Goal: Task Accomplishment & Management: Manage account settings

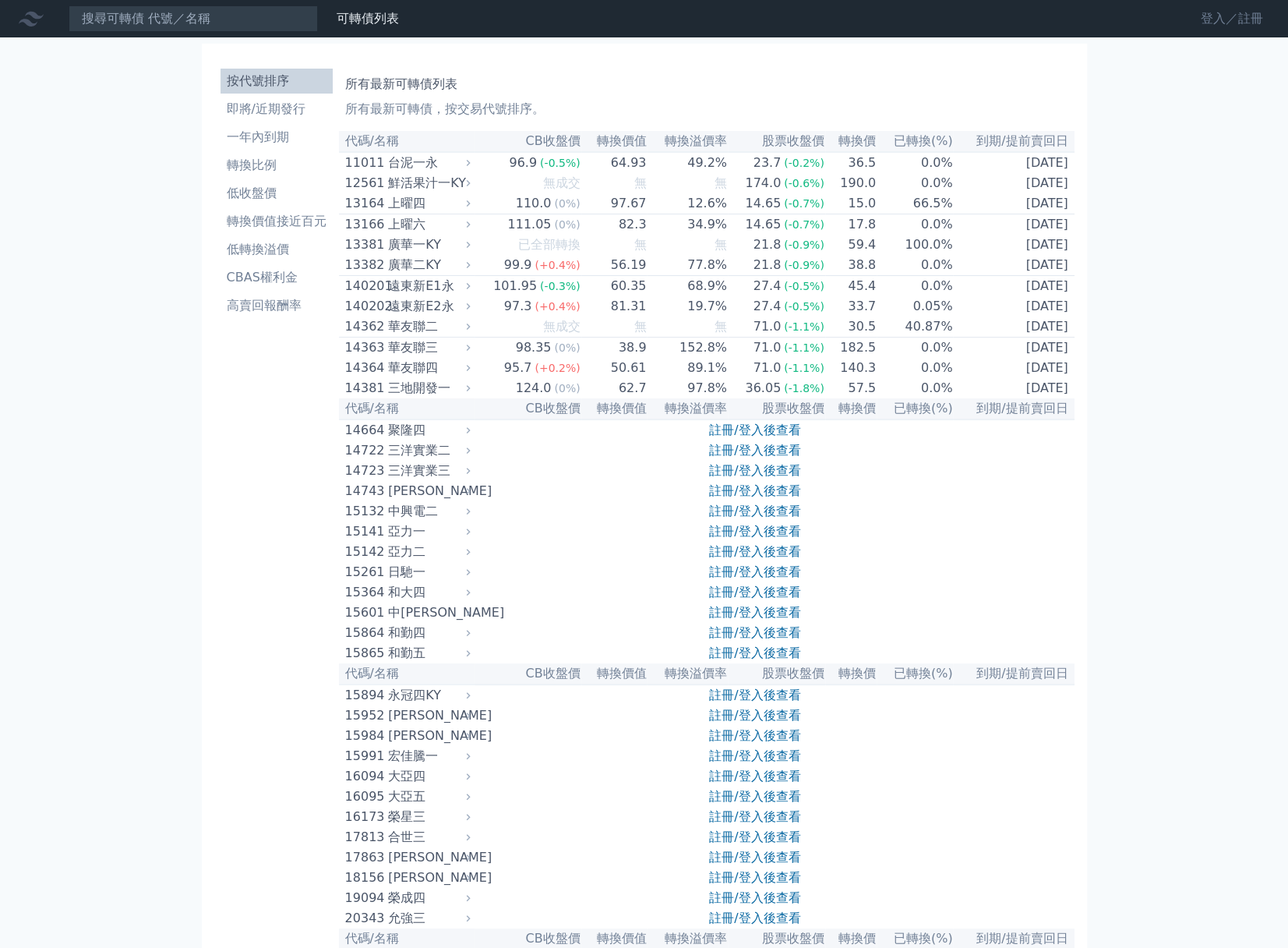
click at [1225, 29] on link "登入／註冊" at bounding box center [1231, 19] width 87 height 25
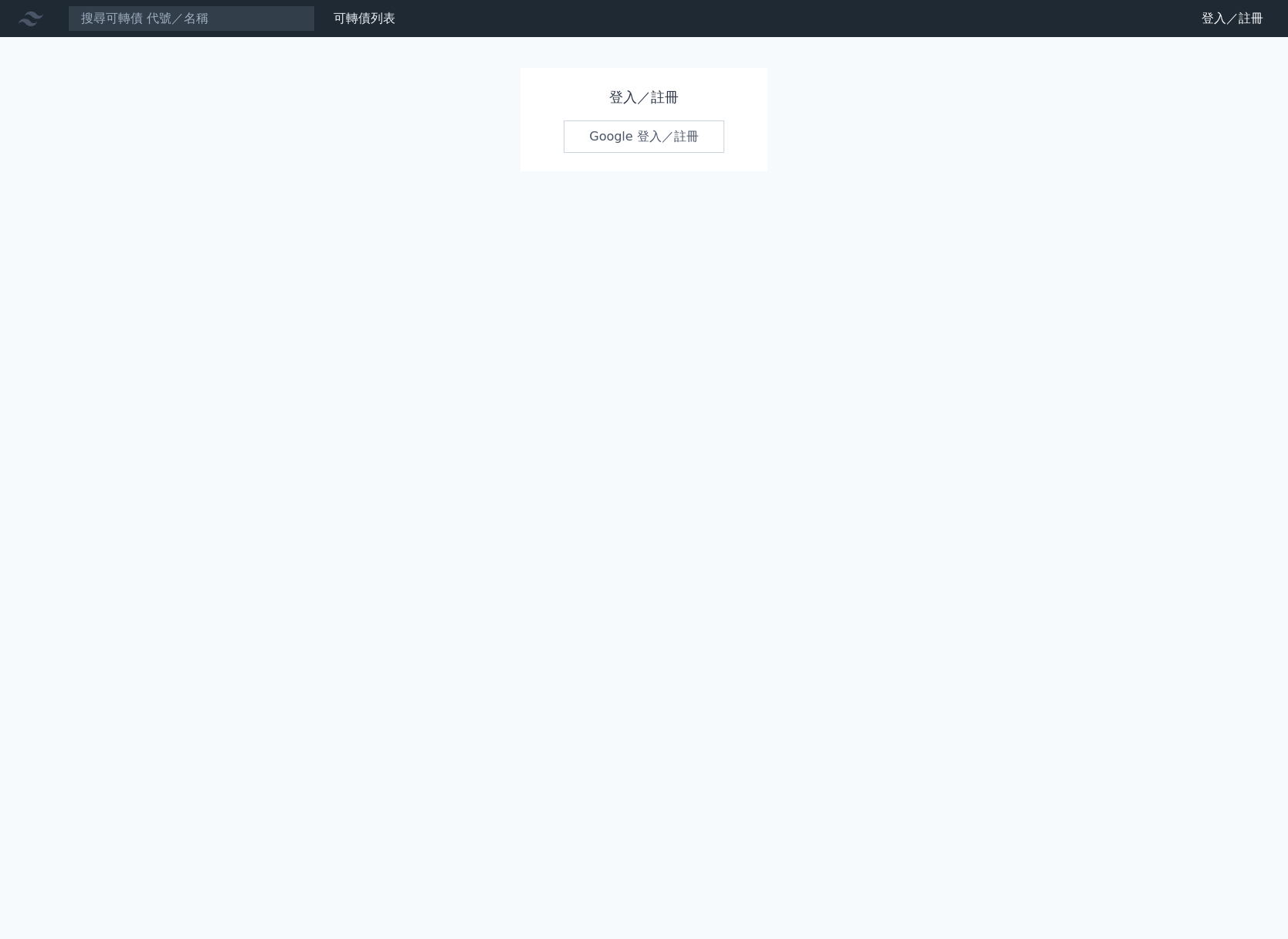
click at [602, 132] on link "Google 登入／註冊" at bounding box center [644, 137] width 161 height 32
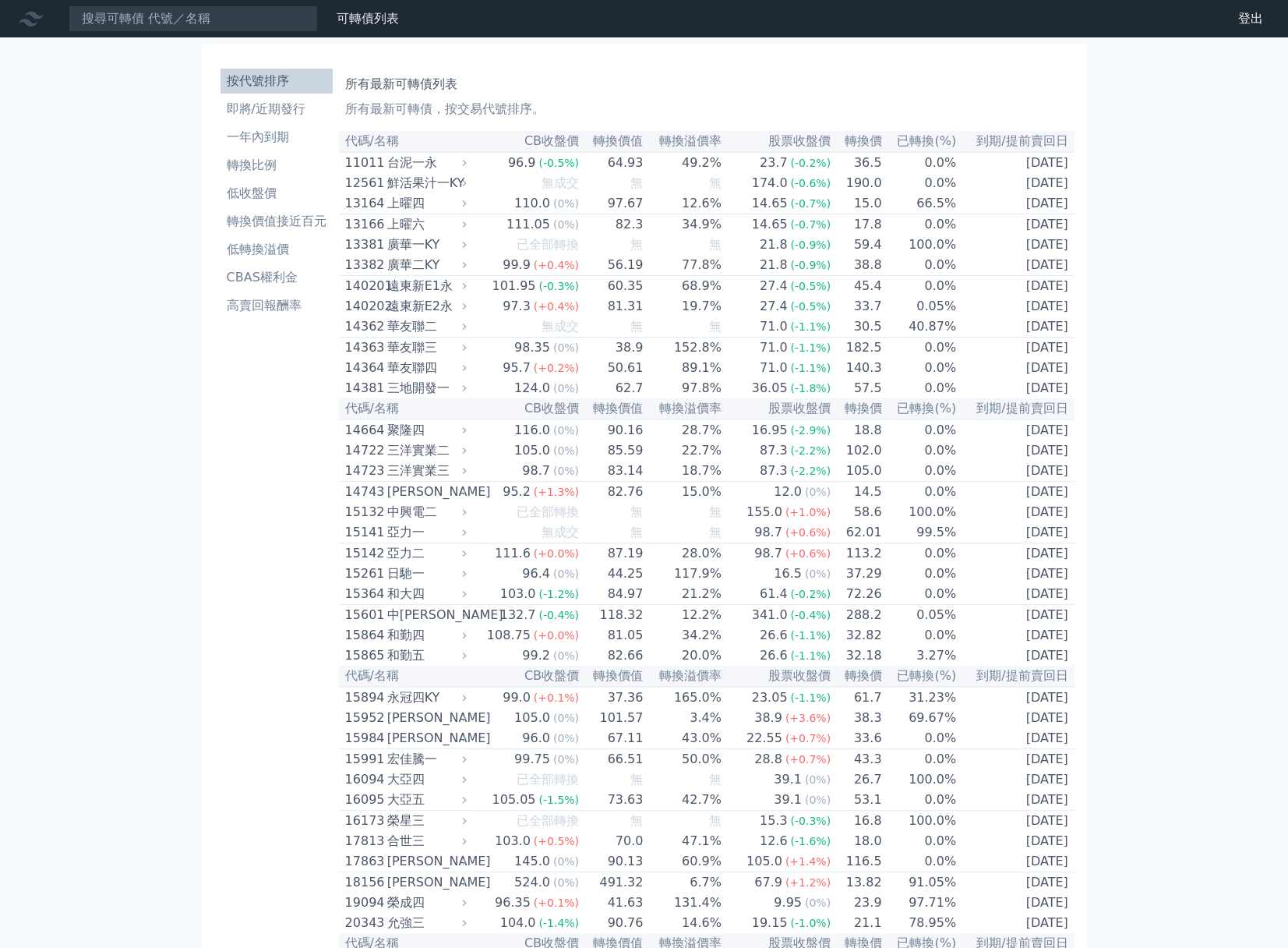
drag, startPoint x: 150, startPoint y: 465, endPoint x: 134, endPoint y: 450, distance: 21.9
drag, startPoint x: 134, startPoint y: 450, endPoint x: 123, endPoint y: 413, distance: 38.6
drag, startPoint x: 123, startPoint y: 413, endPoint x: 100, endPoint y: 326, distance: 90.0
drag, startPoint x: 100, startPoint y: 326, endPoint x: 120, endPoint y: 305, distance: 29.0
